Goal: Task Accomplishment & Management: Use online tool/utility

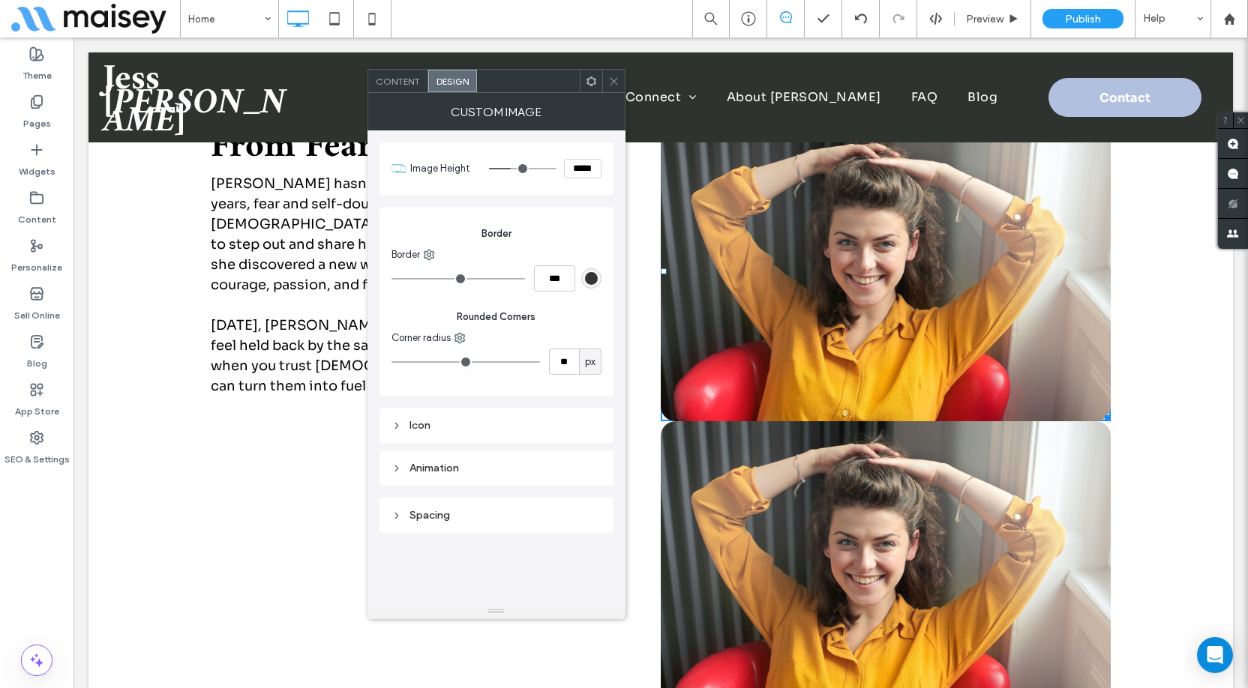
click at [617, 82] on icon at bounding box center [613, 81] width 11 height 11
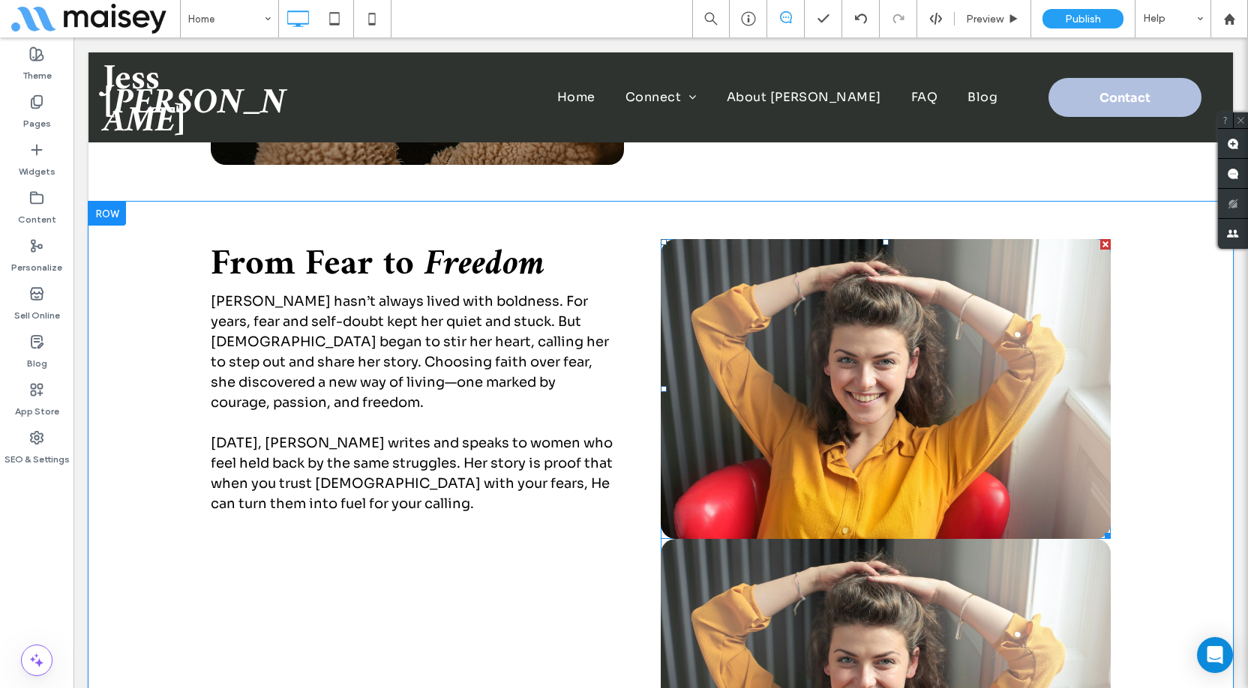
scroll to position [2399, 0]
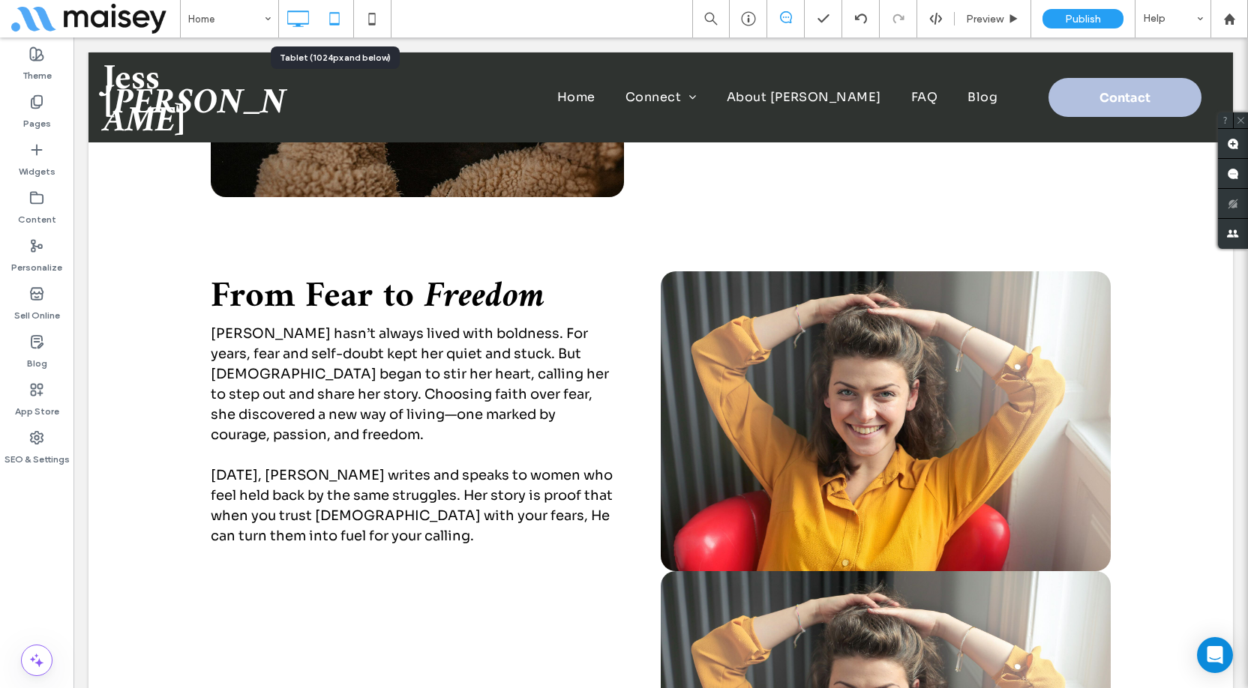
click at [334, 10] on icon at bounding box center [334, 19] width 30 height 30
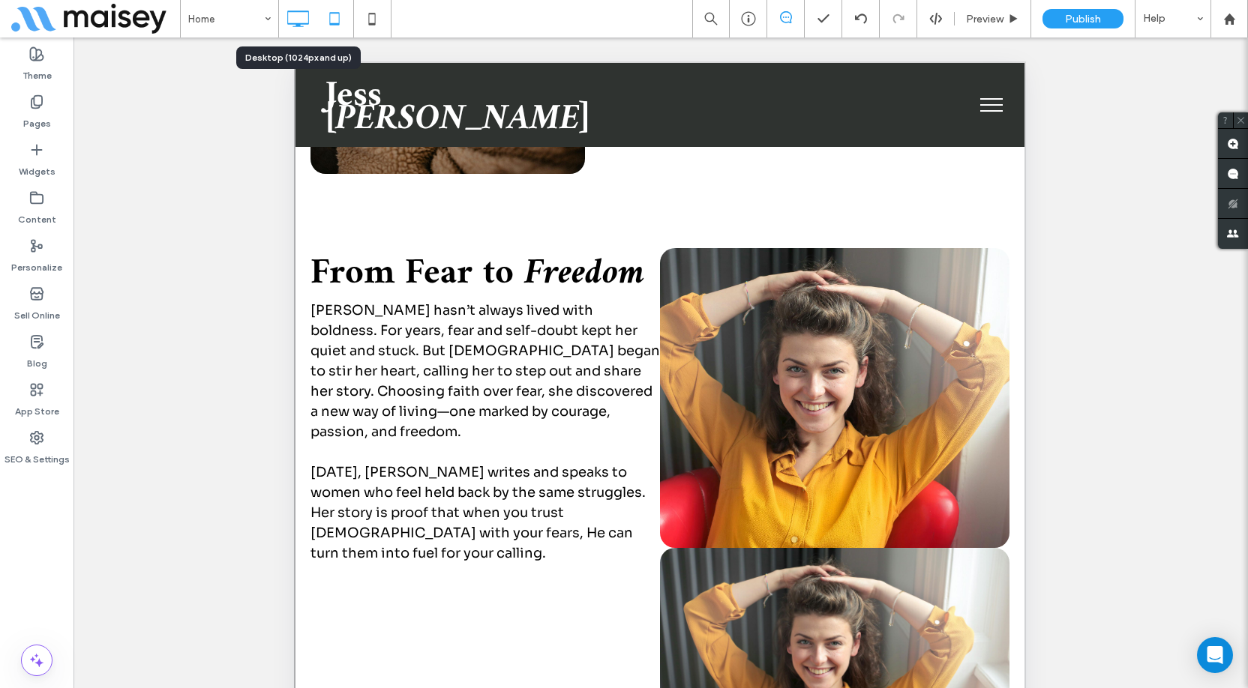
click at [303, 16] on icon at bounding box center [298, 19] width 30 height 30
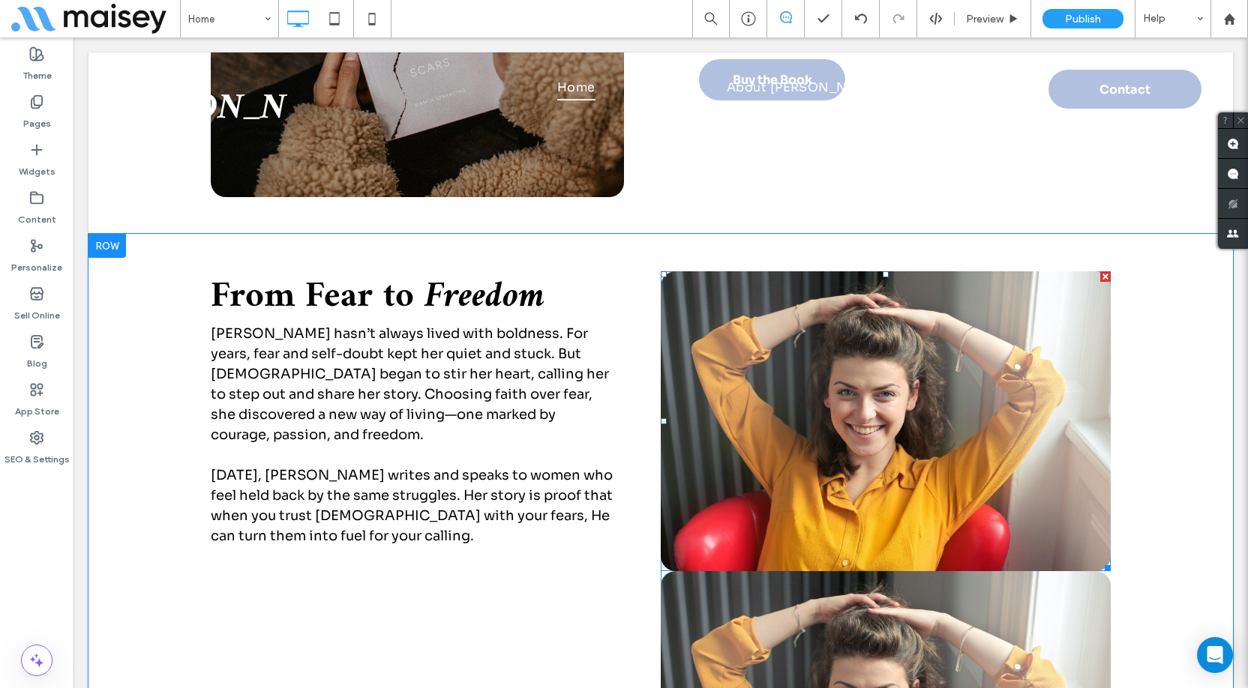
click at [715, 393] on span at bounding box center [886, 421] width 450 height 300
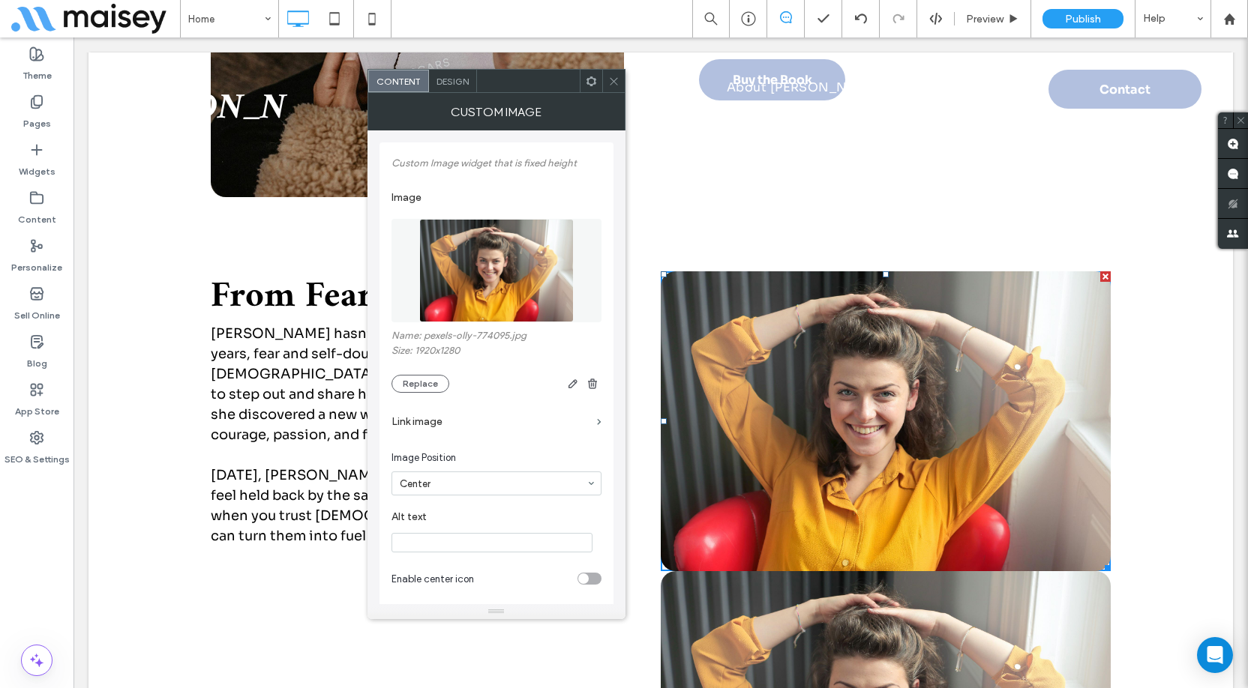
click at [464, 81] on span "Design" at bounding box center [452, 81] width 32 height 11
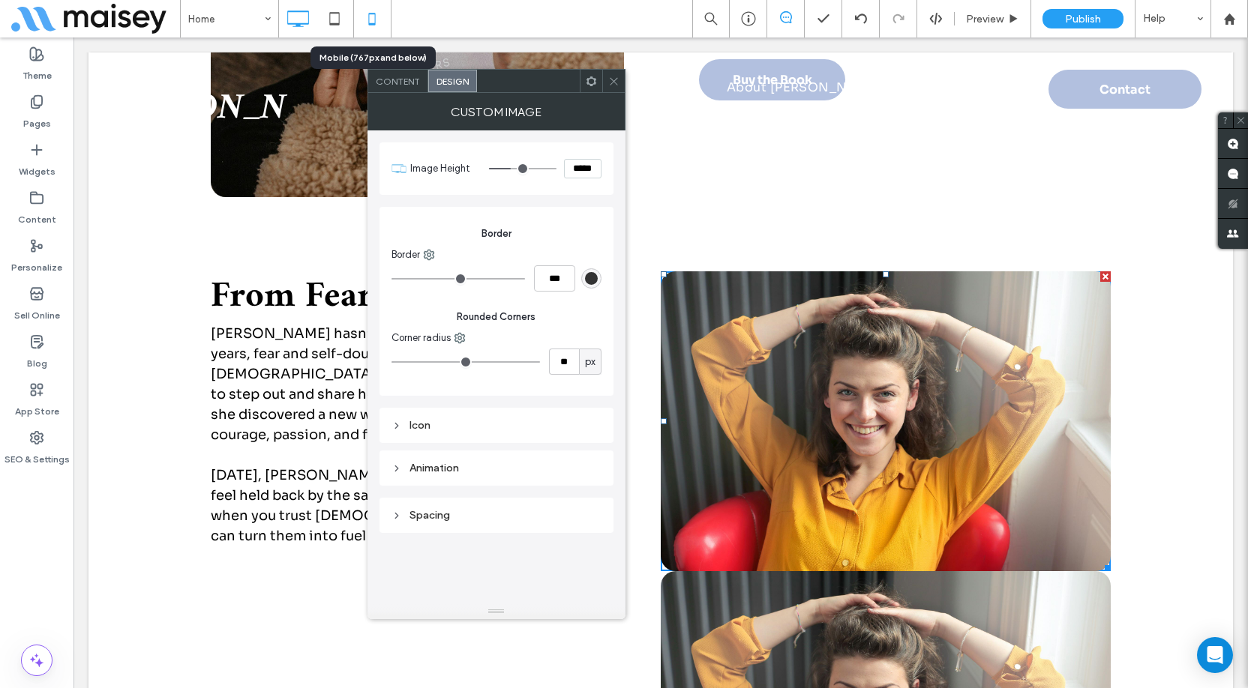
click at [375, 13] on use at bounding box center [372, 19] width 7 height 12
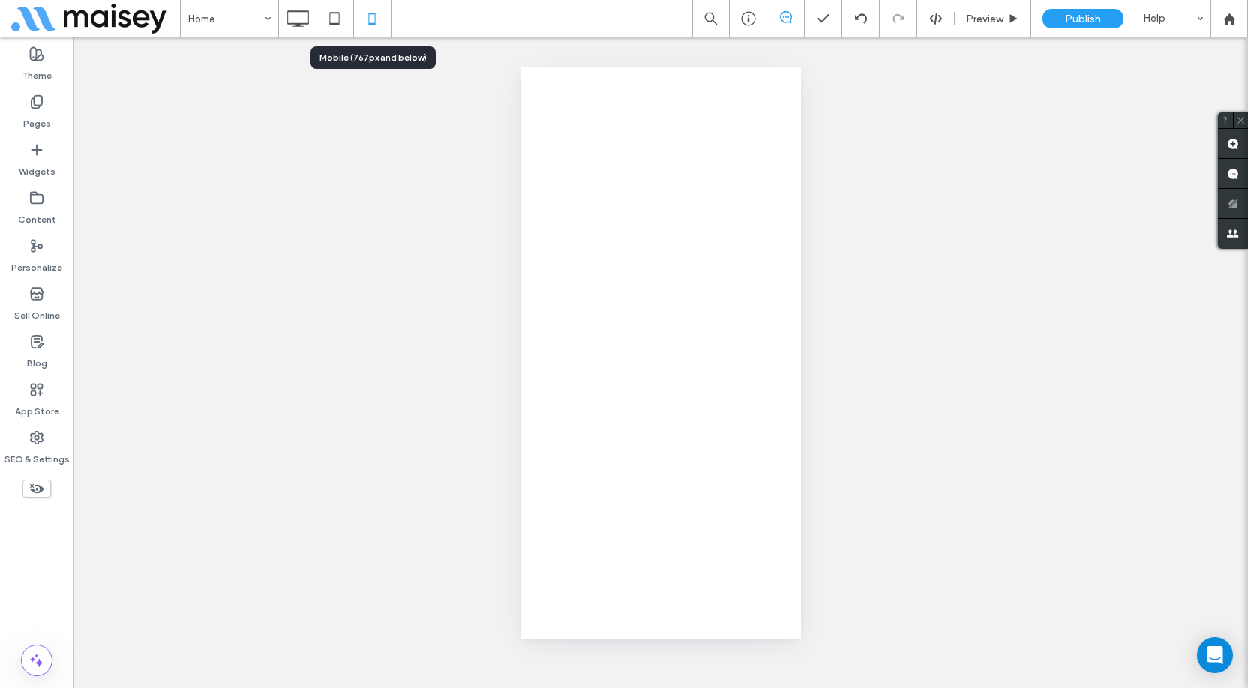
scroll to position [0, 0]
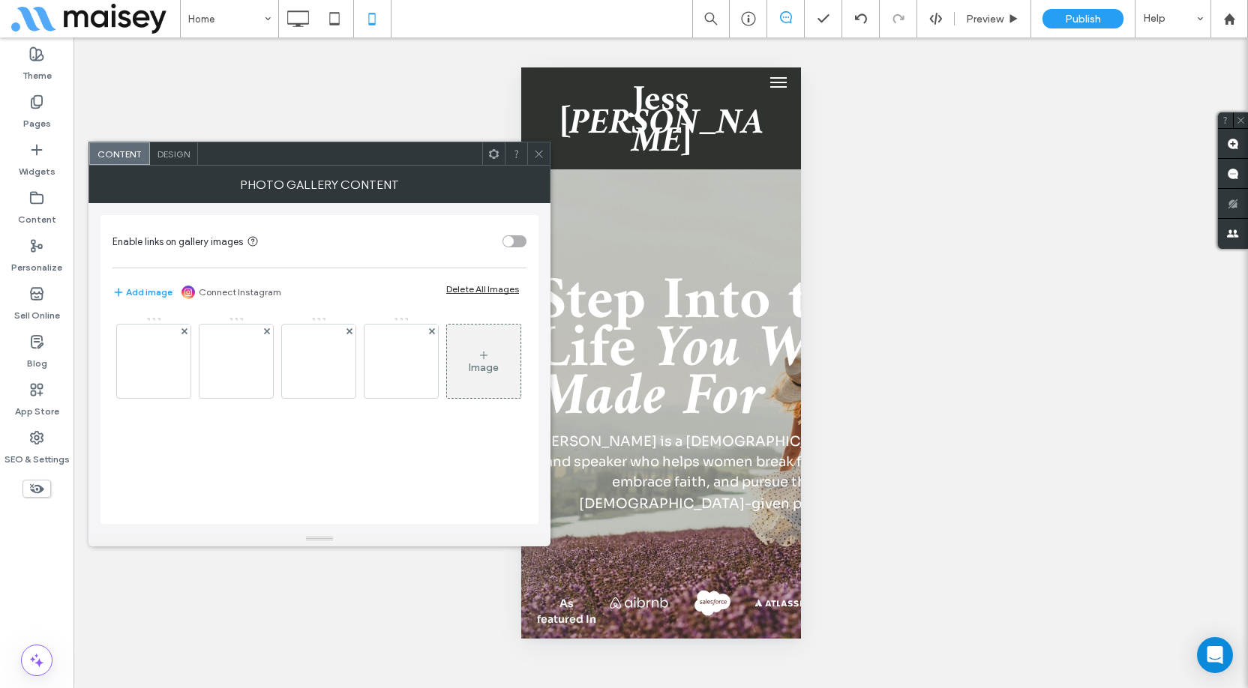
click at [539, 157] on icon at bounding box center [538, 153] width 11 height 11
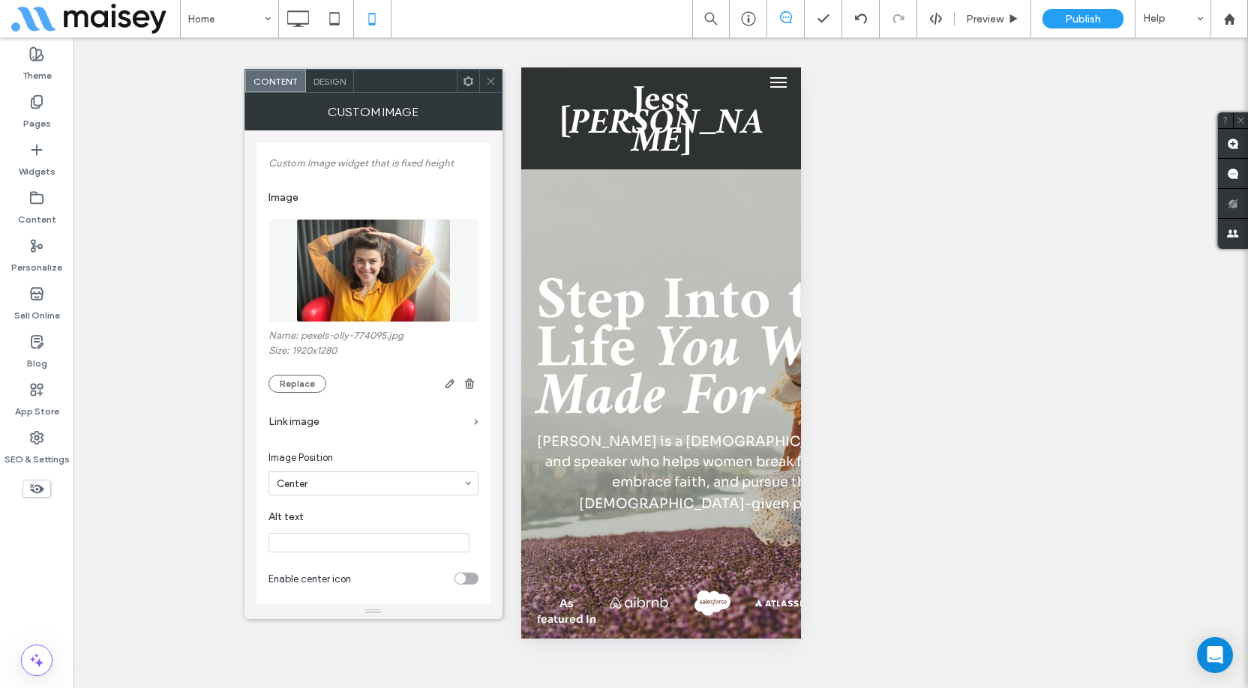
click at [334, 77] on span "Design" at bounding box center [329, 81] width 32 height 11
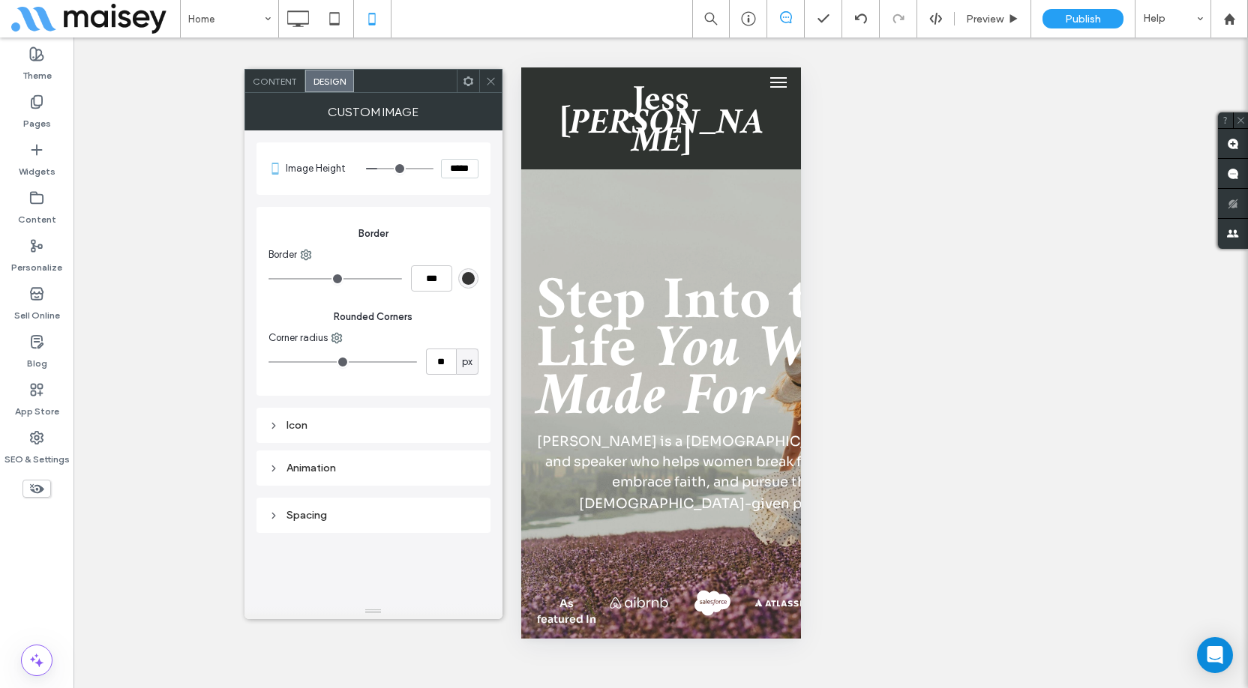
click at [493, 81] on icon at bounding box center [490, 81] width 11 height 11
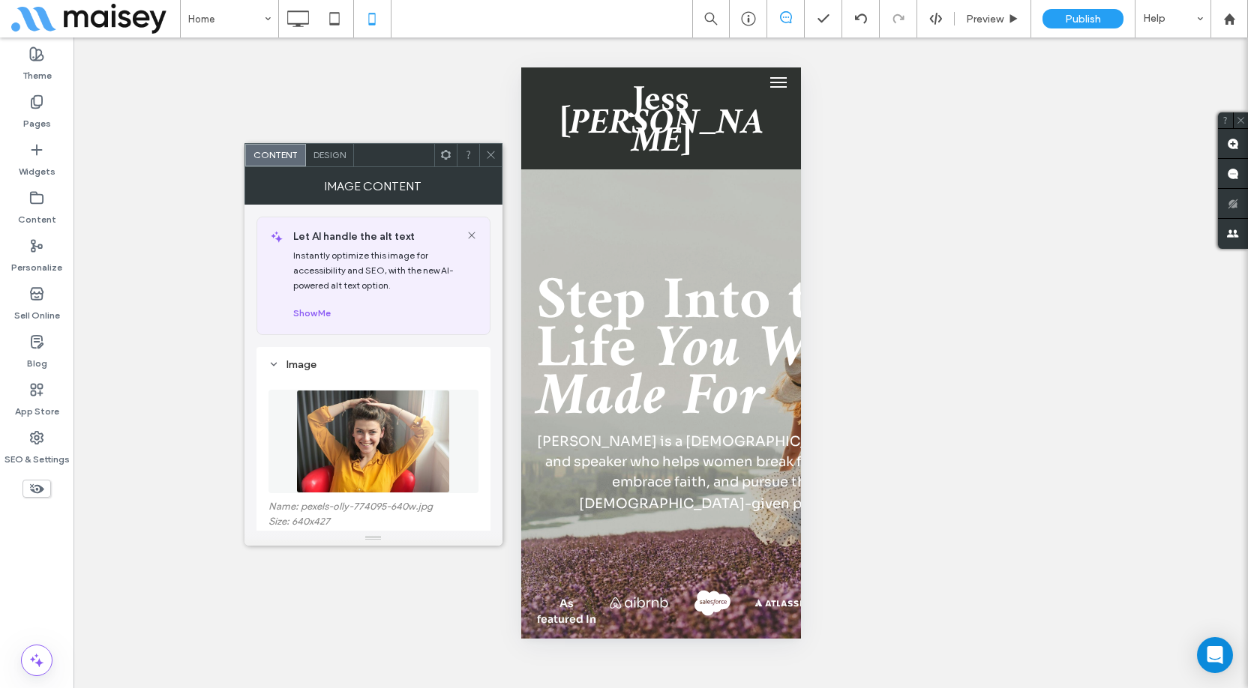
click at [494, 157] on icon at bounding box center [490, 154] width 11 height 11
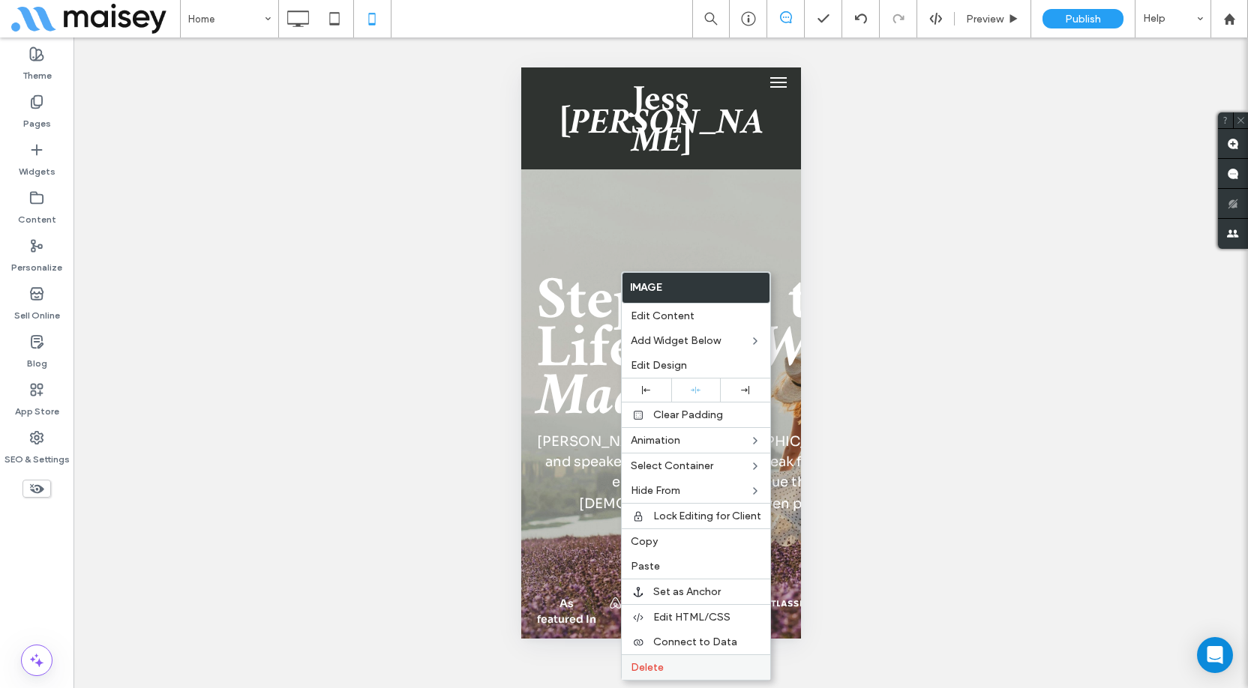
click at [658, 665] on span "Delete" at bounding box center [647, 667] width 33 height 13
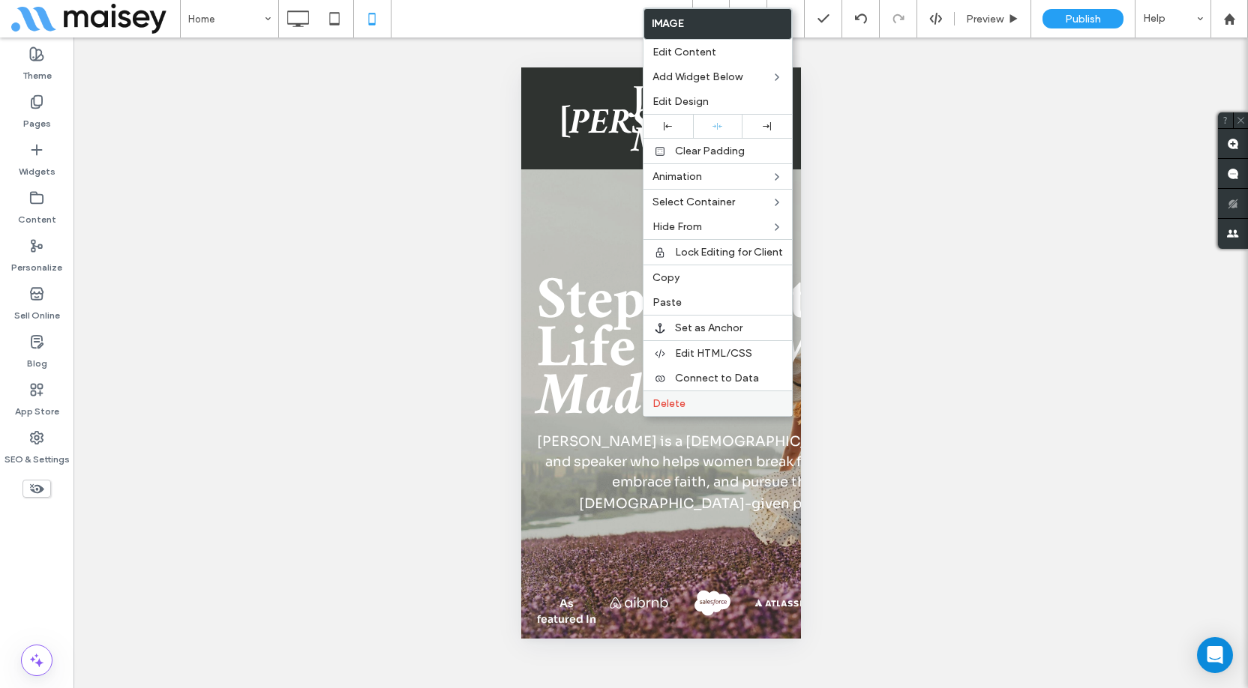
click at [662, 399] on span "Delete" at bounding box center [668, 403] width 33 height 13
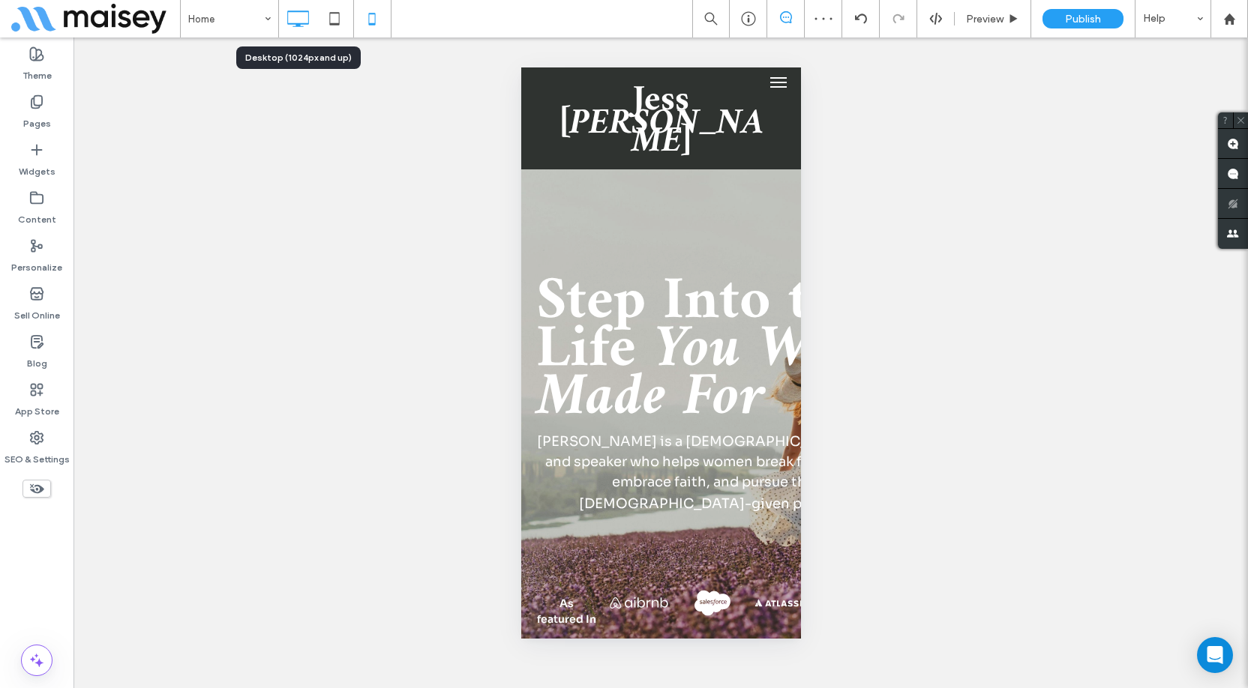
click at [303, 28] on icon at bounding box center [298, 19] width 30 height 30
